Goal: Contribute content: Add original content to the website for others to see

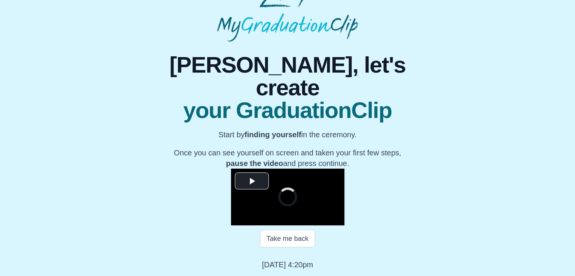
scroll to position [92, 0]
click at [252, 181] on span "Video Player" at bounding box center [252, 181] width 0 height 0
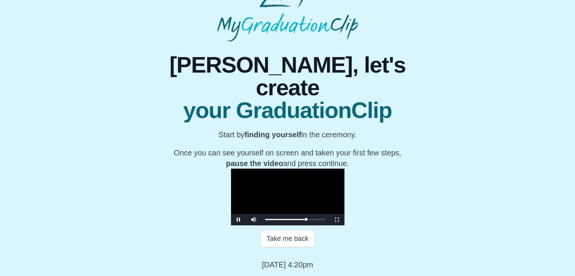
click at [279, 169] on video "Video Player" at bounding box center [287, 197] width 113 height 57
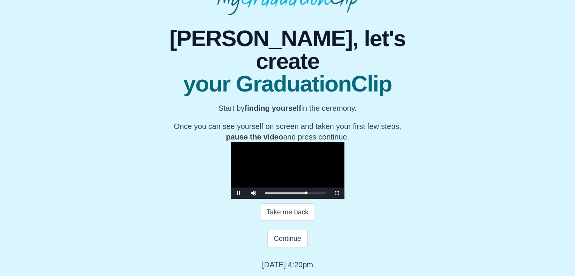
click at [279, 142] on video "Video Player" at bounding box center [287, 170] width 113 height 57
click at [294, 221] on button "Take me back" at bounding box center [287, 211] width 55 height 17
click at [309, 167] on video "Video Player" at bounding box center [287, 170] width 113 height 57
click at [305, 168] on video "Video Player" at bounding box center [287, 170] width 113 height 57
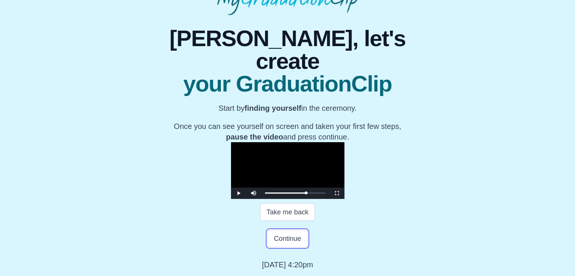
click at [294, 236] on button "Continue" at bounding box center [287, 238] width 40 height 17
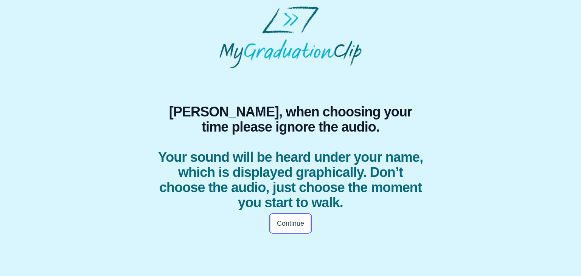
click at [286, 220] on button "Continue" at bounding box center [290, 223] width 40 height 17
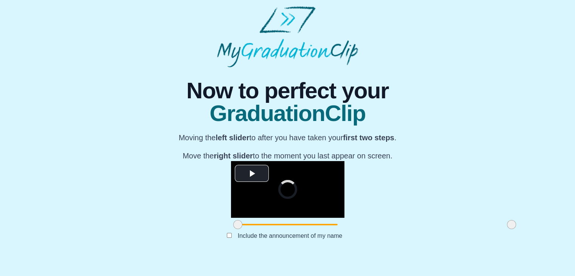
scroll to position [90, 0]
drag, startPoint x: 149, startPoint y: 242, endPoint x: 223, endPoint y: 239, distance: 74.5
click at [308, 229] on span at bounding box center [312, 224] width 9 height 9
drag, startPoint x: 423, startPoint y: 239, endPoint x: 313, endPoint y: 243, distance: 110.5
click at [396, 229] on span at bounding box center [400, 224] width 9 height 9
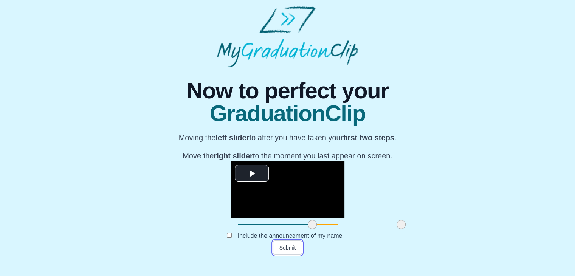
click at [286, 255] on button "Submit" at bounding box center [287, 247] width 29 height 14
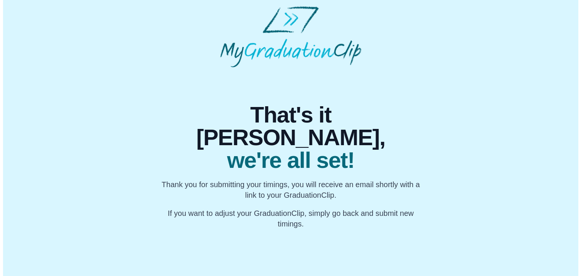
scroll to position [0, 0]
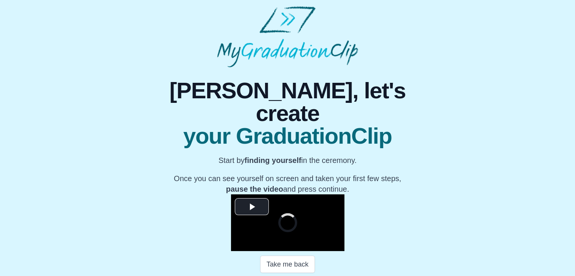
scroll to position [108, 0]
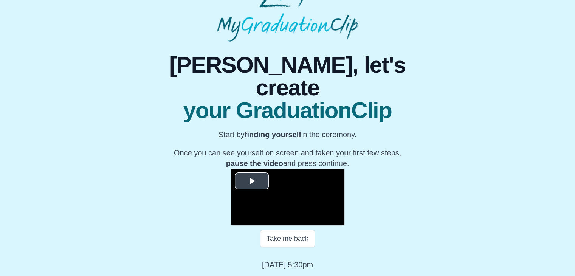
click at [252, 181] on span "Video Player" at bounding box center [252, 181] width 0 height 0
click at [267, 169] on video "Video Player" at bounding box center [287, 197] width 113 height 57
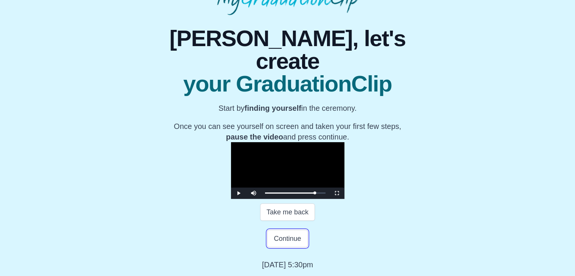
click at [282, 247] on button "Continue" at bounding box center [287, 238] width 40 height 17
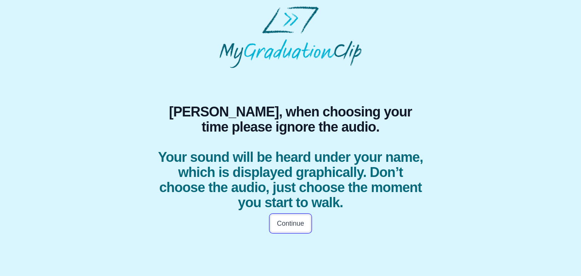
click at [283, 223] on button "Continue" at bounding box center [290, 223] width 40 height 17
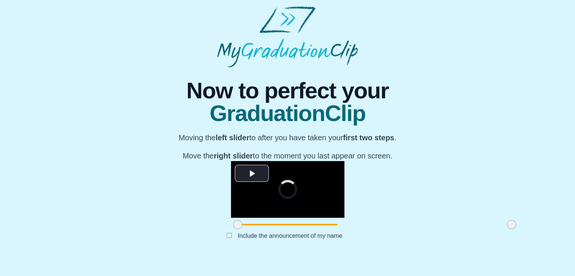
scroll to position [90, 0]
drag, startPoint x: 154, startPoint y: 240, endPoint x: 232, endPoint y: 237, distance: 78.3
click at [311, 229] on span at bounding box center [315, 224] width 9 height 9
drag, startPoint x: 423, startPoint y: 238, endPoint x: 407, endPoint y: 235, distance: 16.5
click at [491, 229] on span at bounding box center [495, 224] width 9 height 9
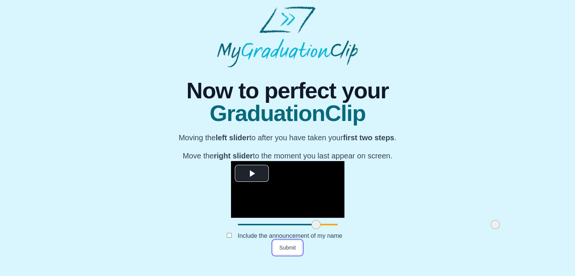
click at [294, 255] on button "Submit" at bounding box center [287, 247] width 29 height 14
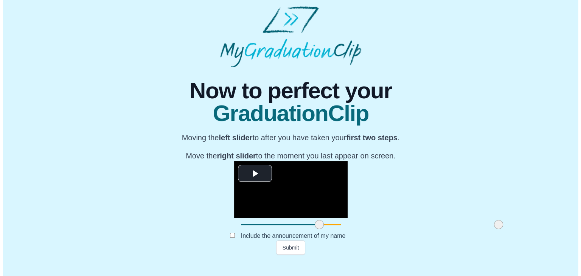
scroll to position [0, 0]
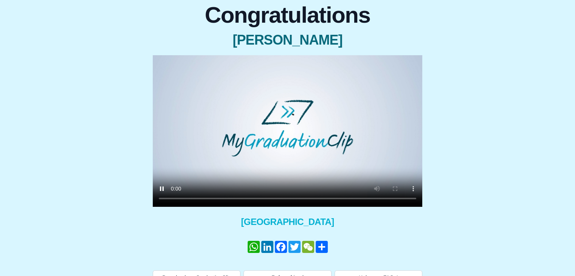
scroll to position [84, 0]
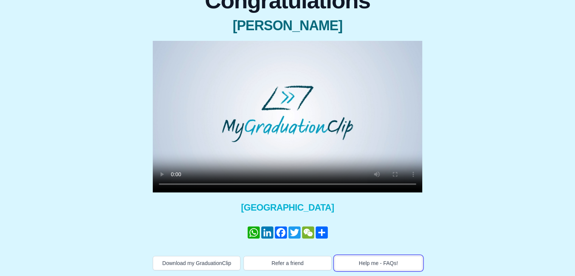
click at [382, 266] on button "Help me - FAQs!" at bounding box center [378, 263] width 88 height 14
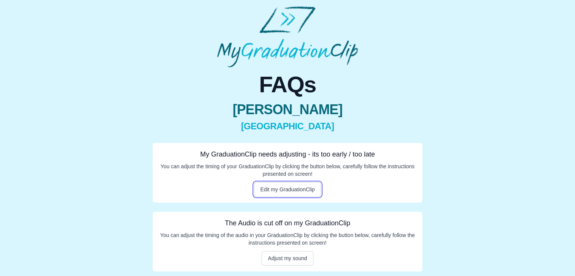
click at [298, 194] on button "Edit my GraduationClip" at bounding box center [287, 189] width 67 height 14
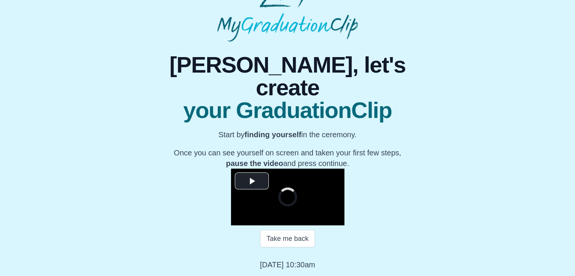
scroll to position [75, 0]
click at [252, 181] on span "Video Player" at bounding box center [252, 181] width 0 height 0
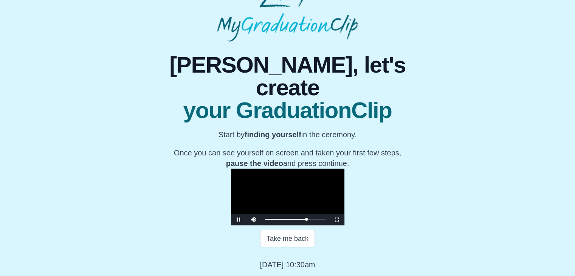
scroll to position [108, 0]
click at [288, 234] on button "Take me back" at bounding box center [287, 238] width 55 height 17
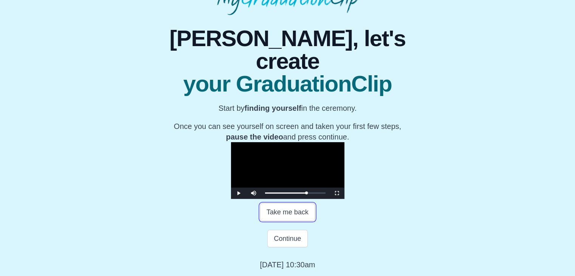
scroll to position [93, 0]
click at [314, 165] on video "Video Player" at bounding box center [287, 170] width 113 height 57
click at [300, 221] on button "Take me back" at bounding box center [287, 211] width 55 height 17
click at [307, 194] on div "1:10:30 Progress : 0%" at bounding box center [286, 192] width 42 height 1
click at [290, 221] on button "Take me back" at bounding box center [287, 211] width 55 height 17
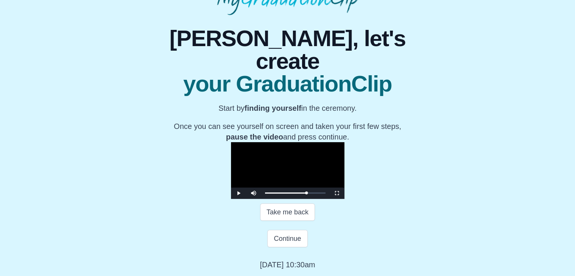
click at [316, 199] on video "Video Player" at bounding box center [287, 170] width 113 height 57
click at [307, 194] on div "1:10:31 Progress : 0%" at bounding box center [286, 192] width 42 height 1
click at [307, 194] on div "1:10:30 Progress : 0%" at bounding box center [286, 192] width 42 height 1
click at [320, 181] on video "Video Player" at bounding box center [287, 170] width 113 height 57
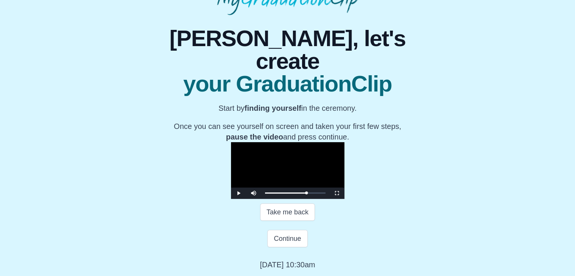
scroll to position [135, 0]
click at [295, 242] on button "Continue" at bounding box center [287, 238] width 40 height 17
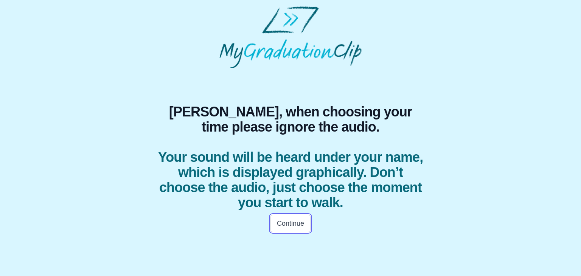
click at [283, 221] on button "Continue" at bounding box center [290, 223] width 40 height 17
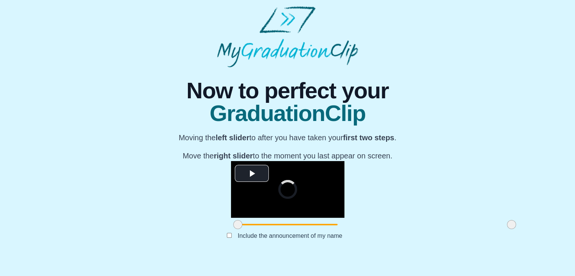
scroll to position [90, 0]
drag, startPoint x: 149, startPoint y: 238, endPoint x: 225, endPoint y: 242, distance: 76.8
click at [310, 229] on span at bounding box center [314, 224] width 9 height 9
drag, startPoint x: 425, startPoint y: 242, endPoint x: 327, endPoint y: 238, distance: 98.3
click at [409, 229] on span at bounding box center [413, 224] width 9 height 9
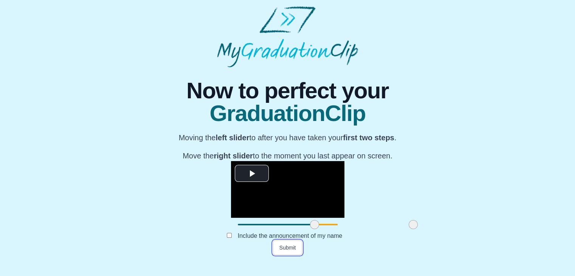
click at [289, 255] on button "Submit" at bounding box center [287, 247] width 29 height 14
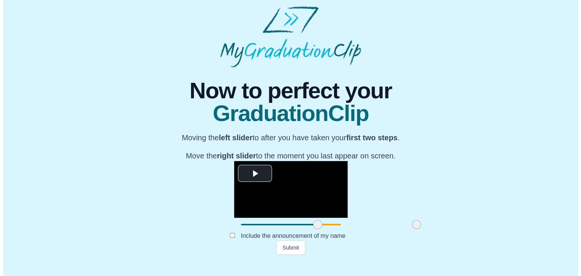
scroll to position [0, 0]
